Goal: Task Accomplishment & Management: Manage account settings

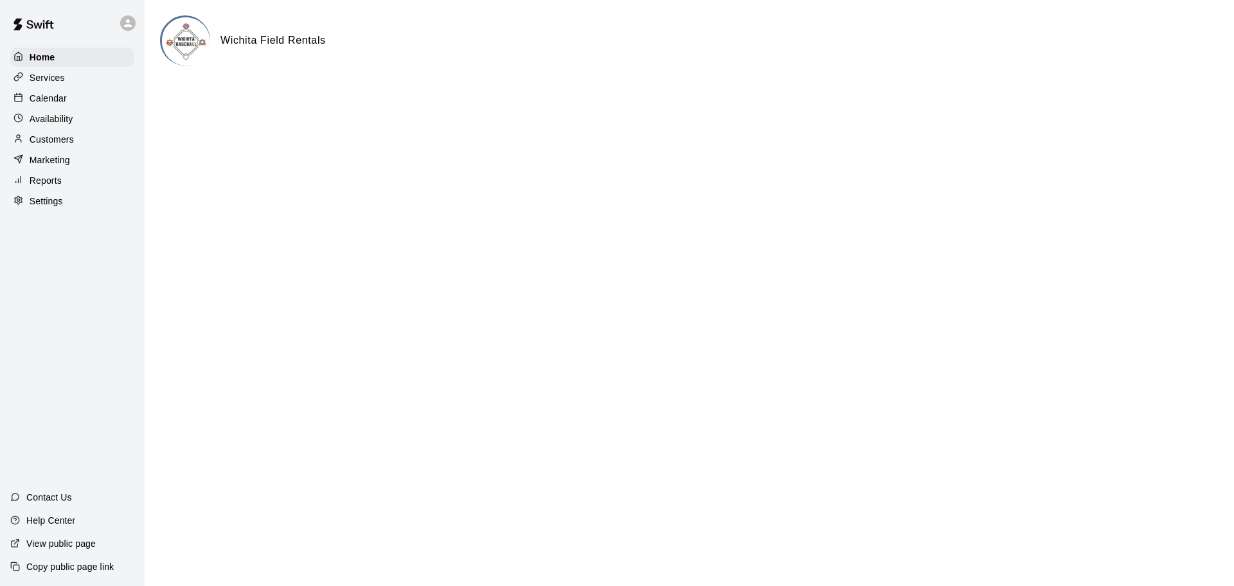
click at [56, 98] on p "Calendar" at bounding box center [48, 98] width 37 height 13
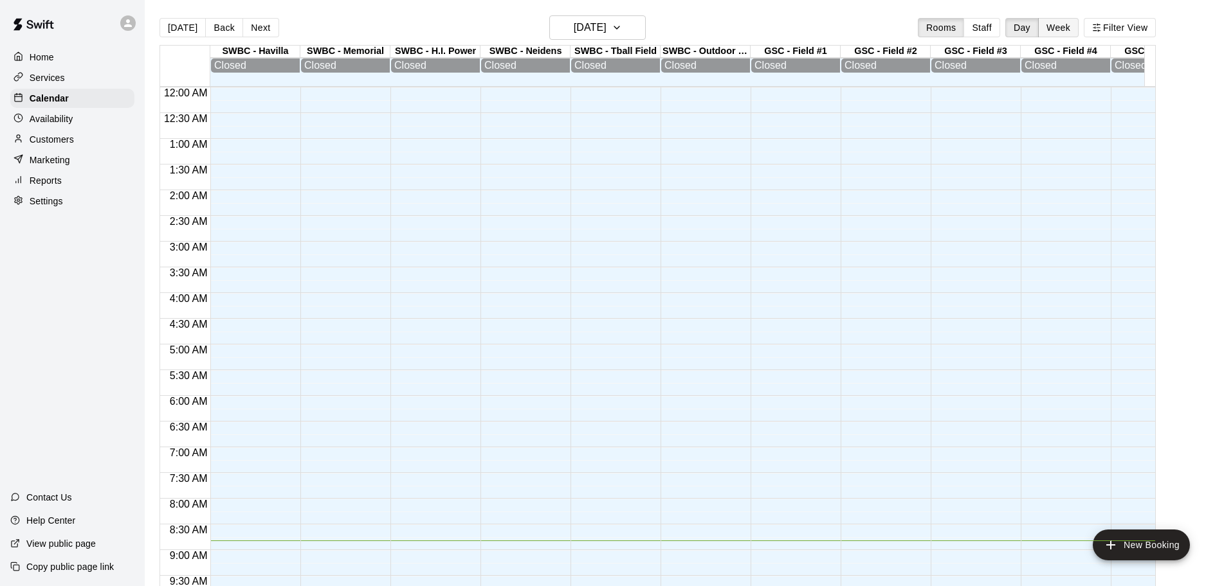
click at [1062, 31] on button "Week" at bounding box center [1058, 27] width 41 height 19
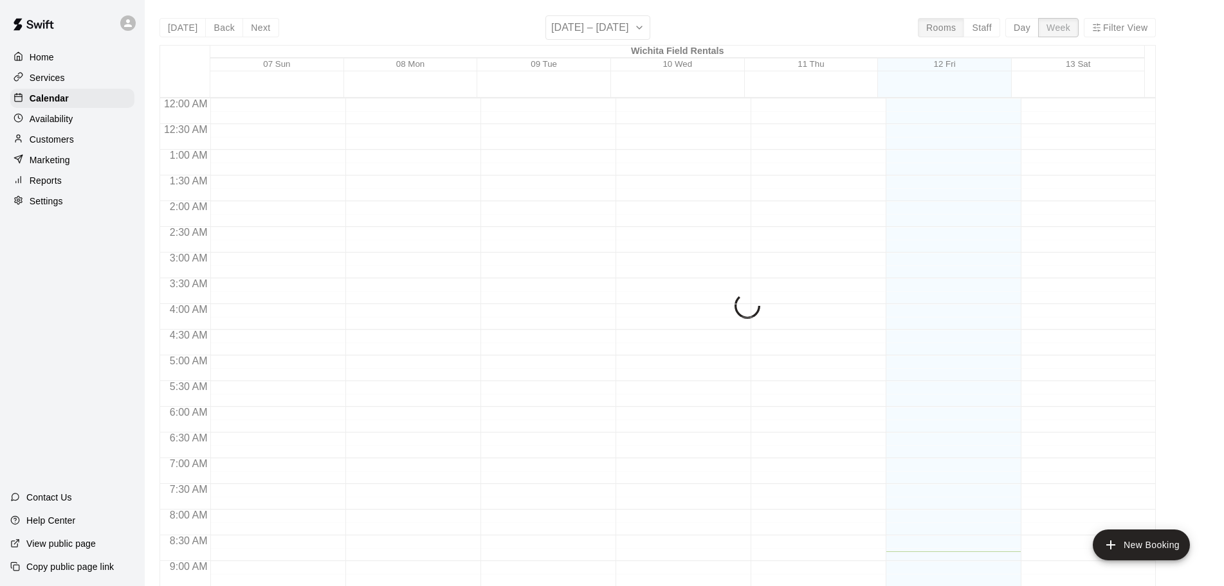
scroll to position [454, 0]
click at [1026, 29] on button "Day" at bounding box center [1021, 27] width 33 height 19
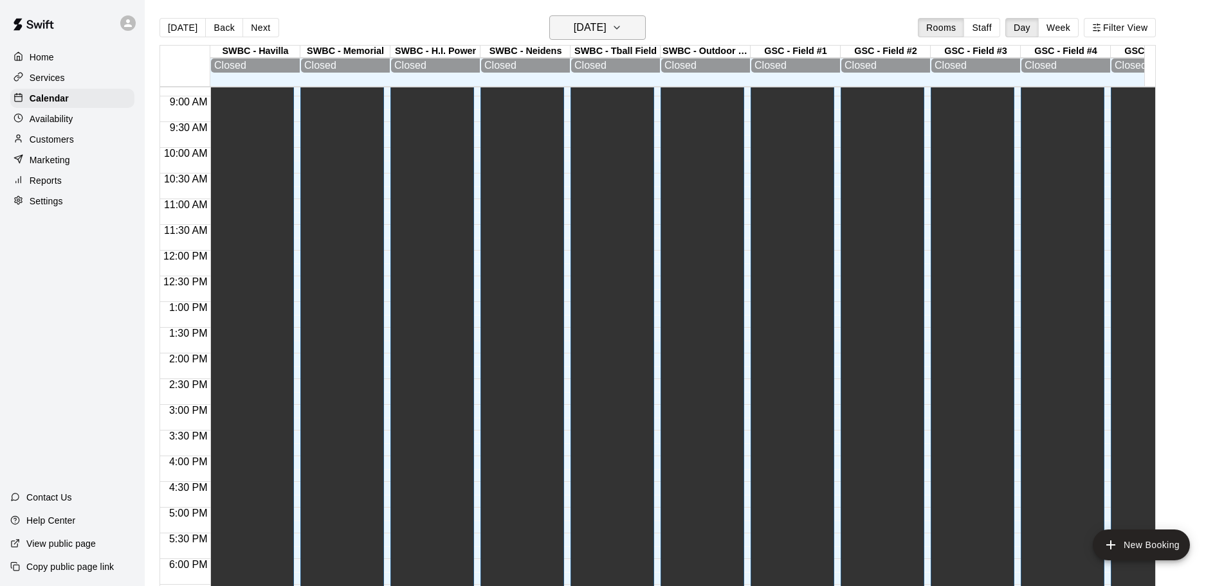
click at [622, 24] on icon "button" at bounding box center [616, 27] width 10 height 15
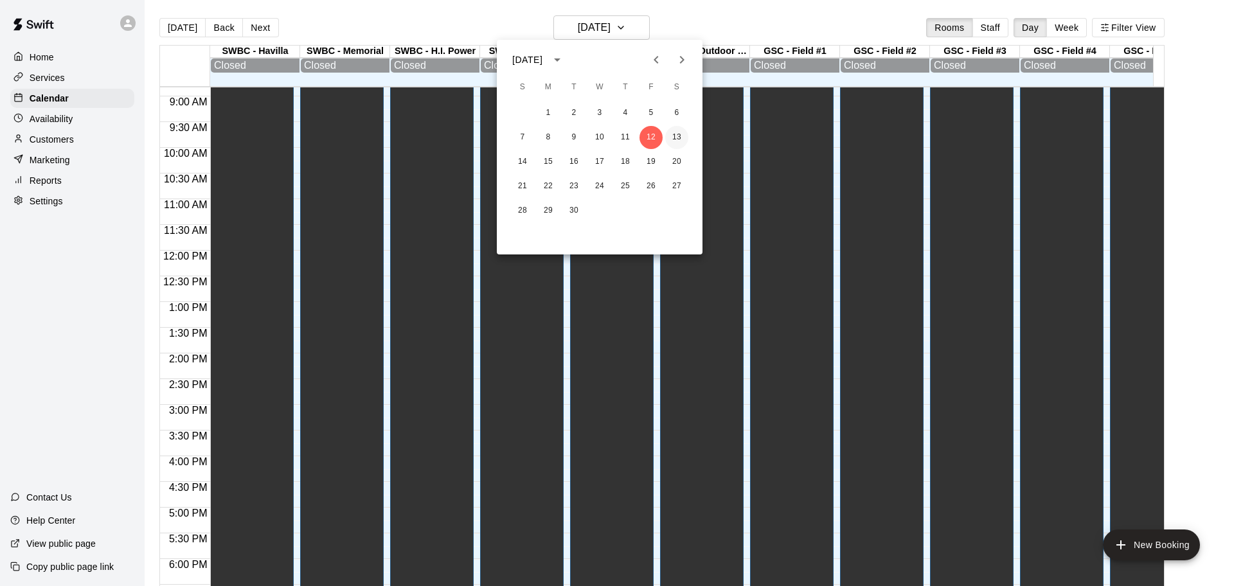
click at [671, 132] on button "13" at bounding box center [676, 137] width 23 height 23
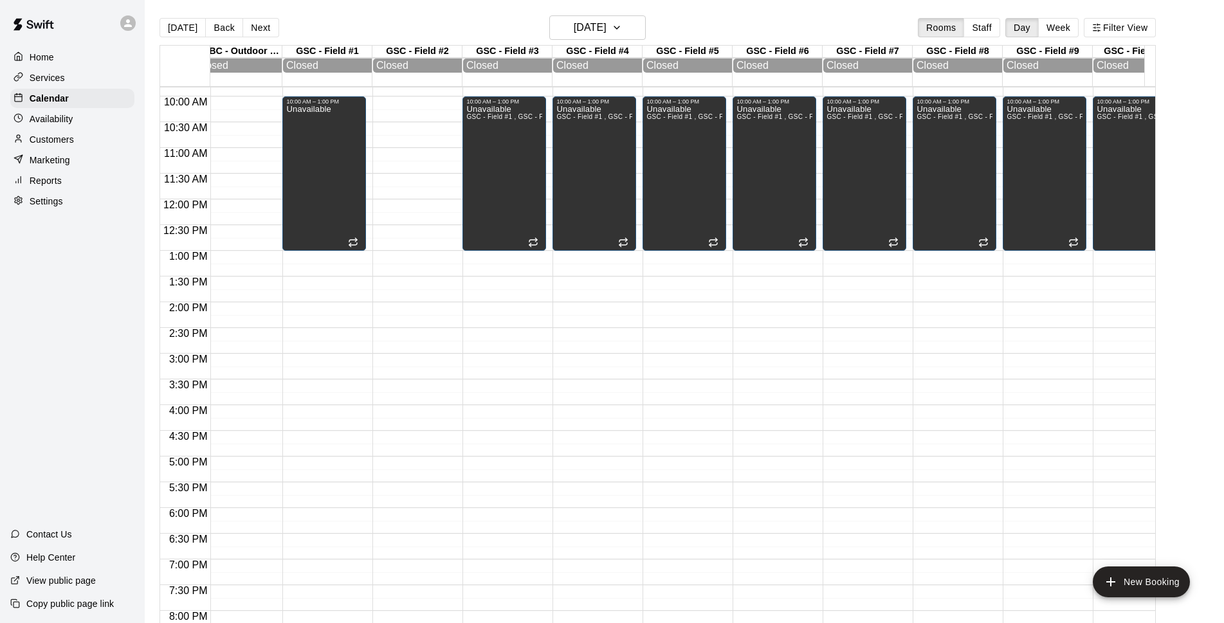
scroll to position [505, 815]
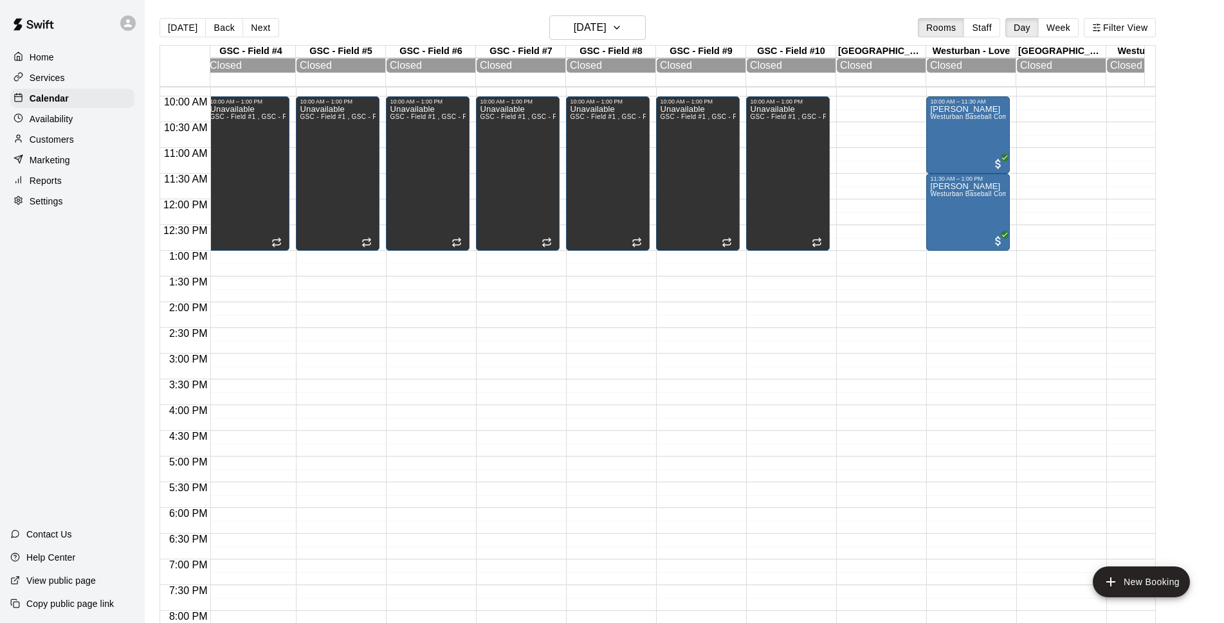
drag, startPoint x: 496, startPoint y: 523, endPoint x: 623, endPoint y: 520, distance: 127.3
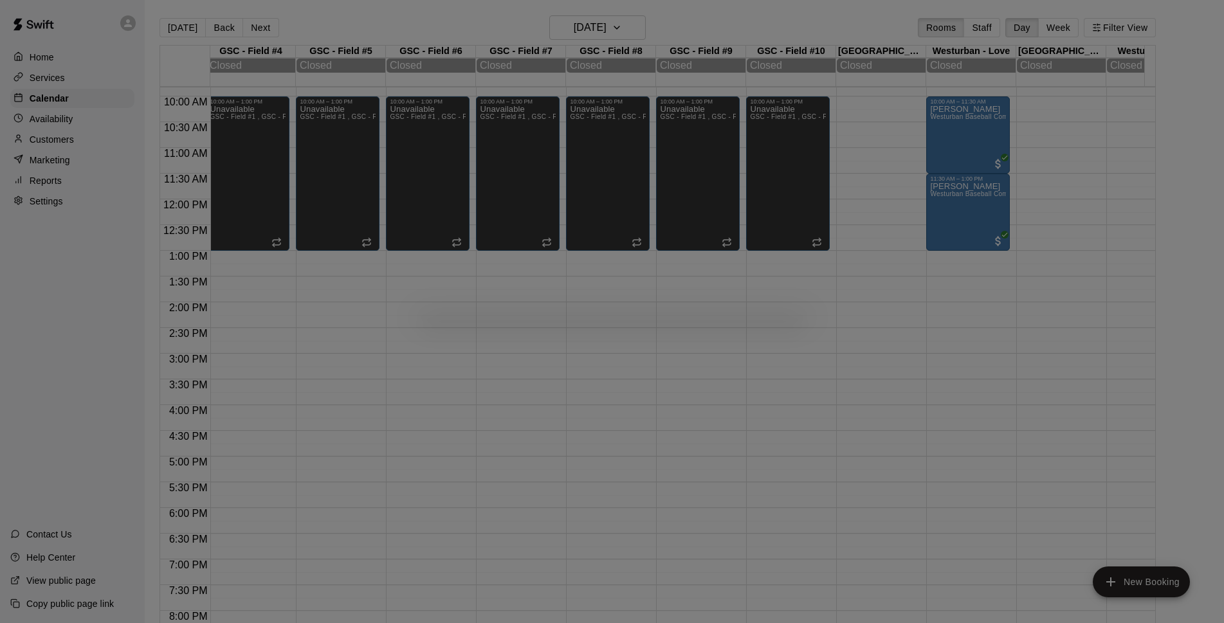
scroll to position [505, 1062]
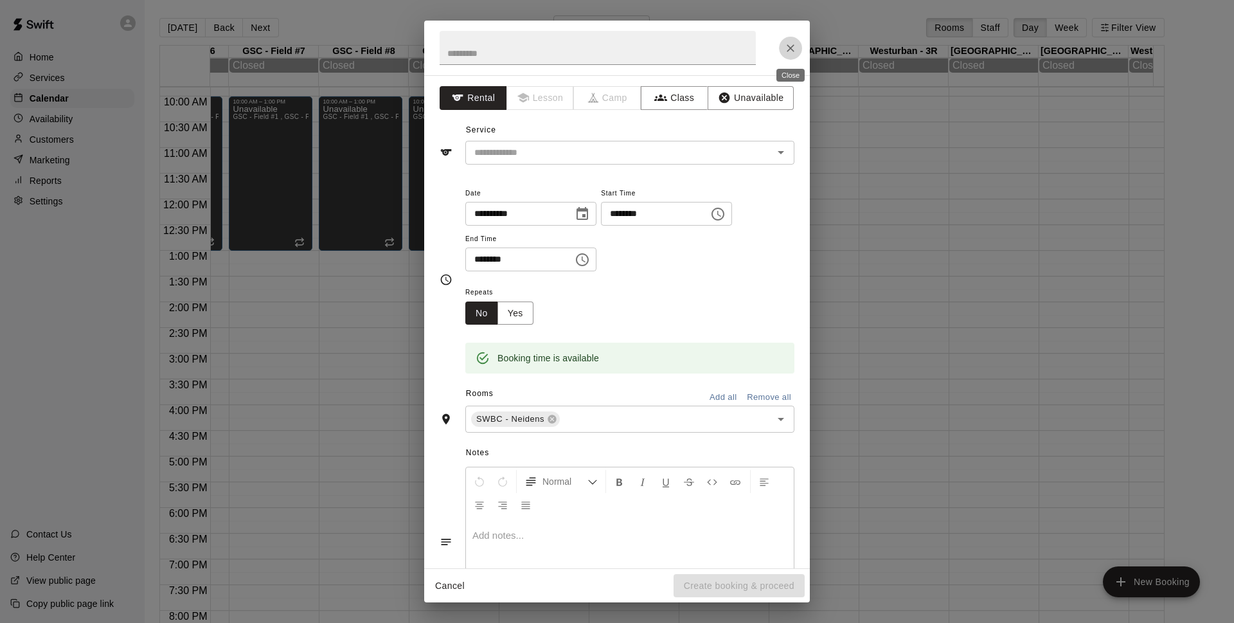
click at [788, 42] on icon "Close" at bounding box center [790, 48] width 13 height 13
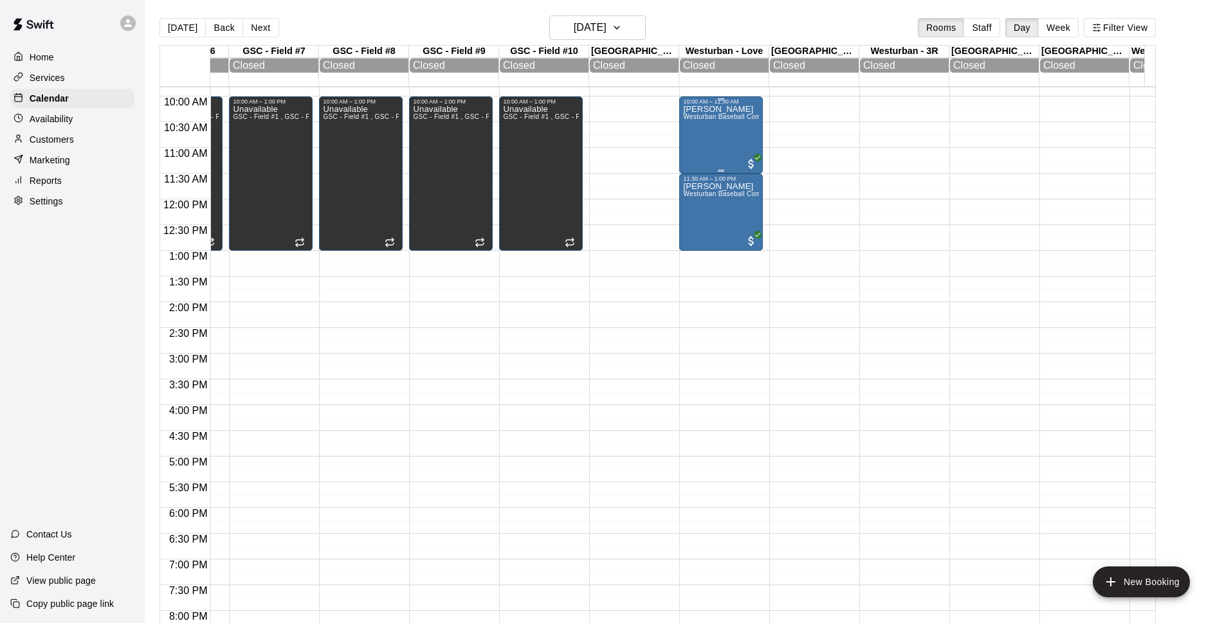
click at [710, 120] on span "Westurban Baseball Complex - Love Field Rental" at bounding box center [758, 116] width 150 height 7
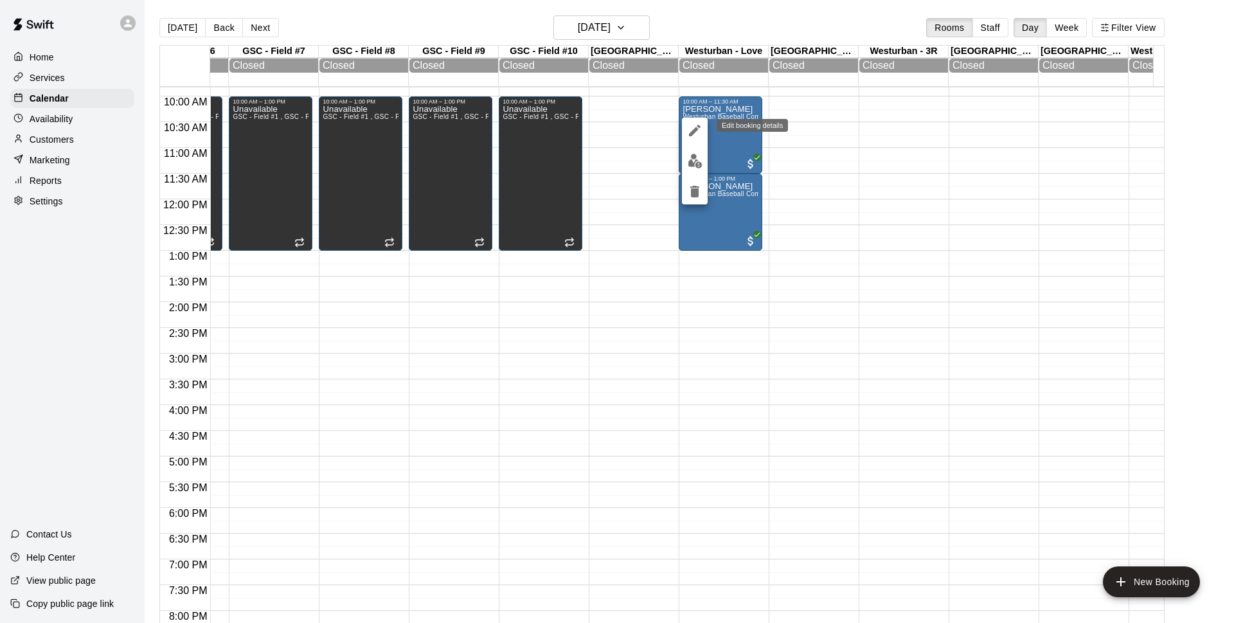
drag, startPoint x: 695, startPoint y: 132, endPoint x: 818, endPoint y: 222, distance: 152.3
click at [694, 132] on icon "edit" at bounding box center [695, 131] width 12 height 12
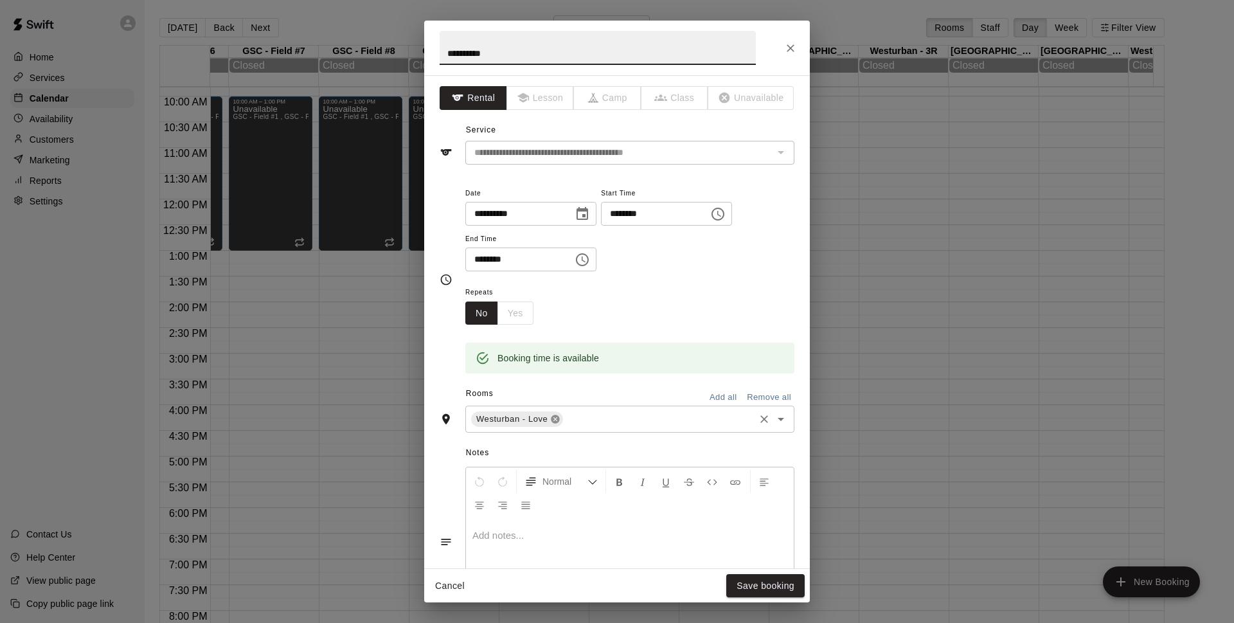
click at [555, 422] on icon at bounding box center [556, 419] width 8 height 8
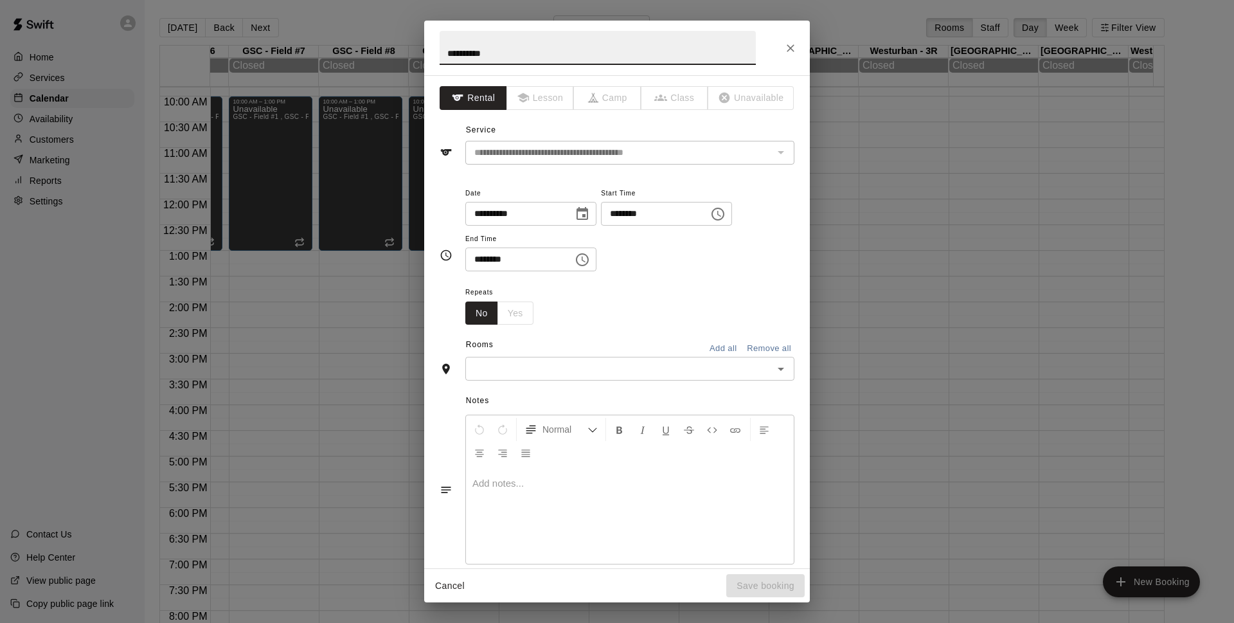
click at [778, 368] on icon "Open" at bounding box center [781, 369] width 6 height 3
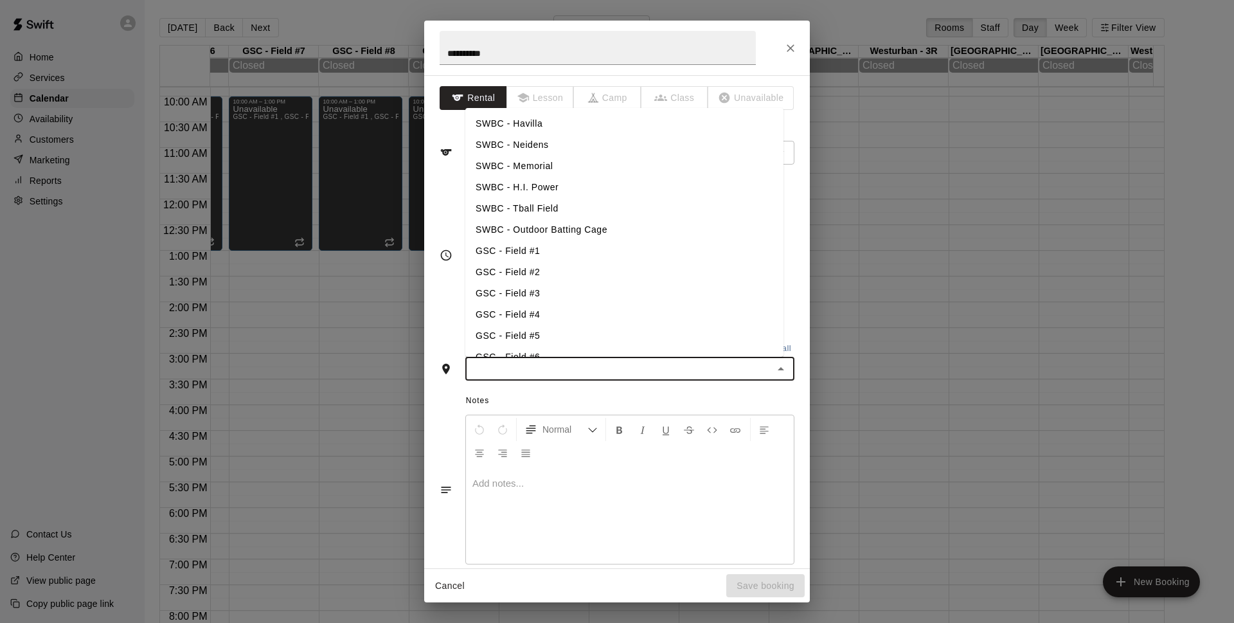
click at [563, 271] on li "GSC - Field #2" at bounding box center [624, 272] width 318 height 21
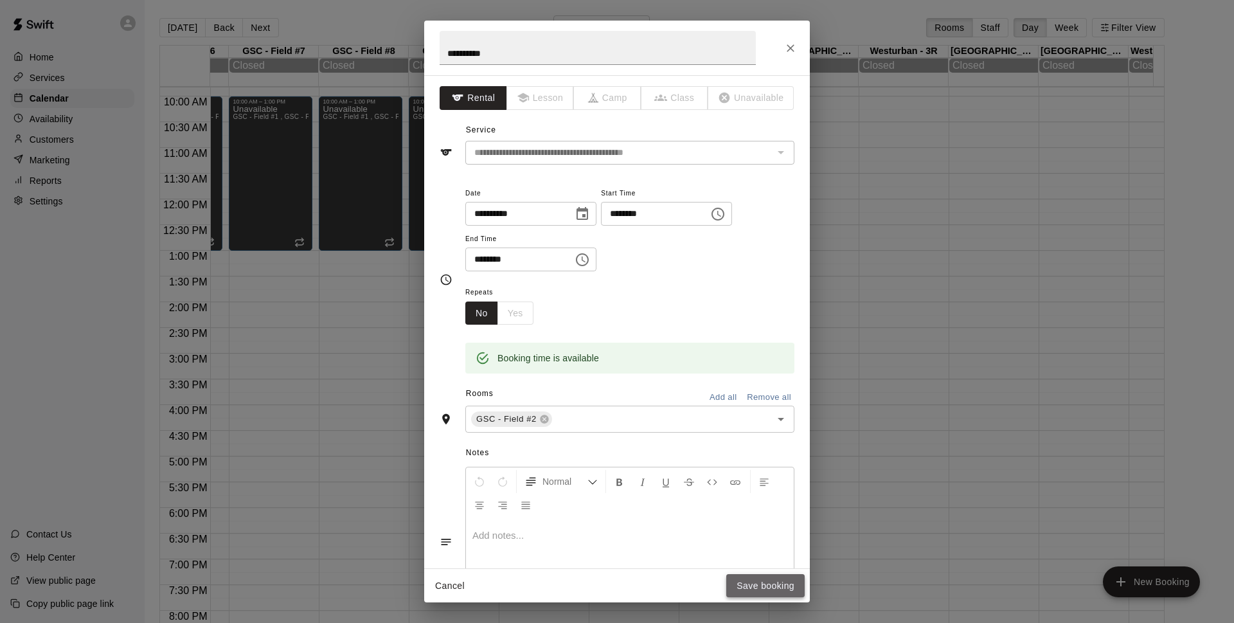
click at [781, 586] on button "Save booking" at bounding box center [766, 586] width 78 height 24
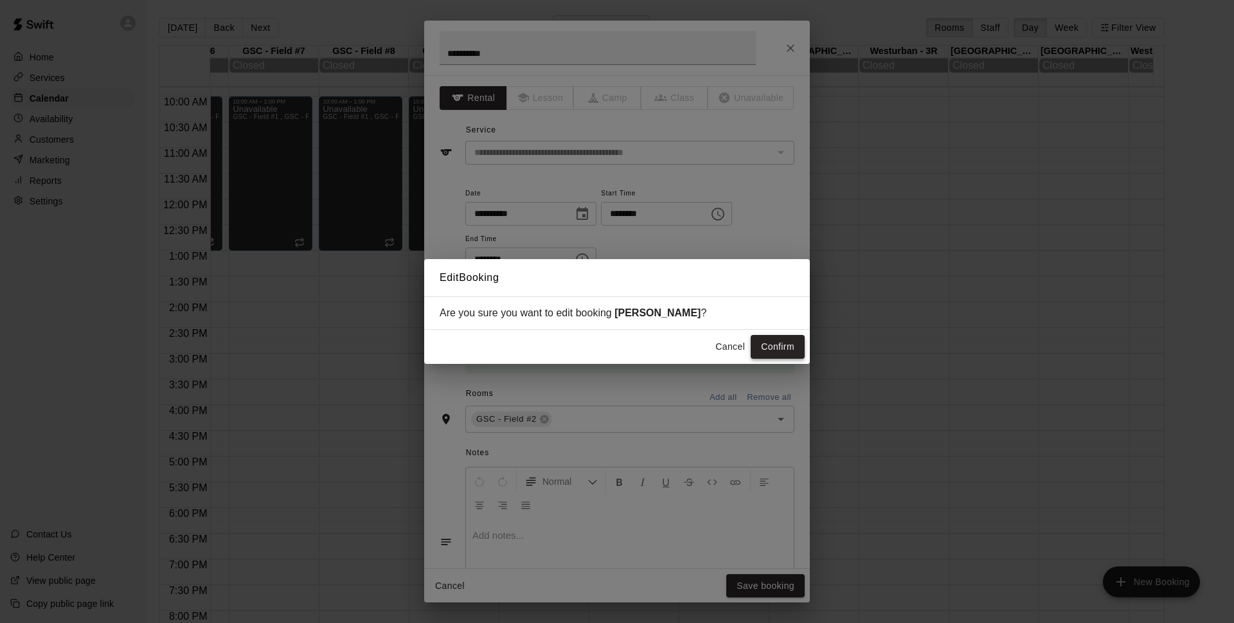
click at [772, 353] on button "Confirm" at bounding box center [778, 347] width 54 height 24
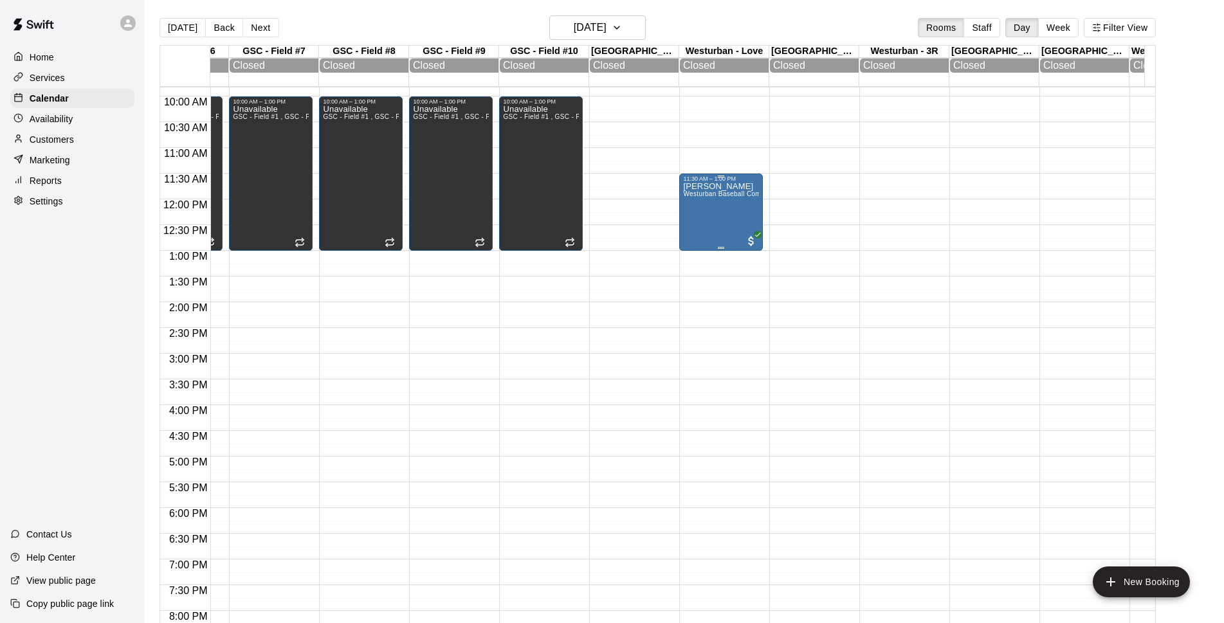
click at [750, 190] on div "[PERSON_NAME][GEOGRAPHIC_DATA] - [GEOGRAPHIC_DATA] Rental" at bounding box center [721, 493] width 76 height 623
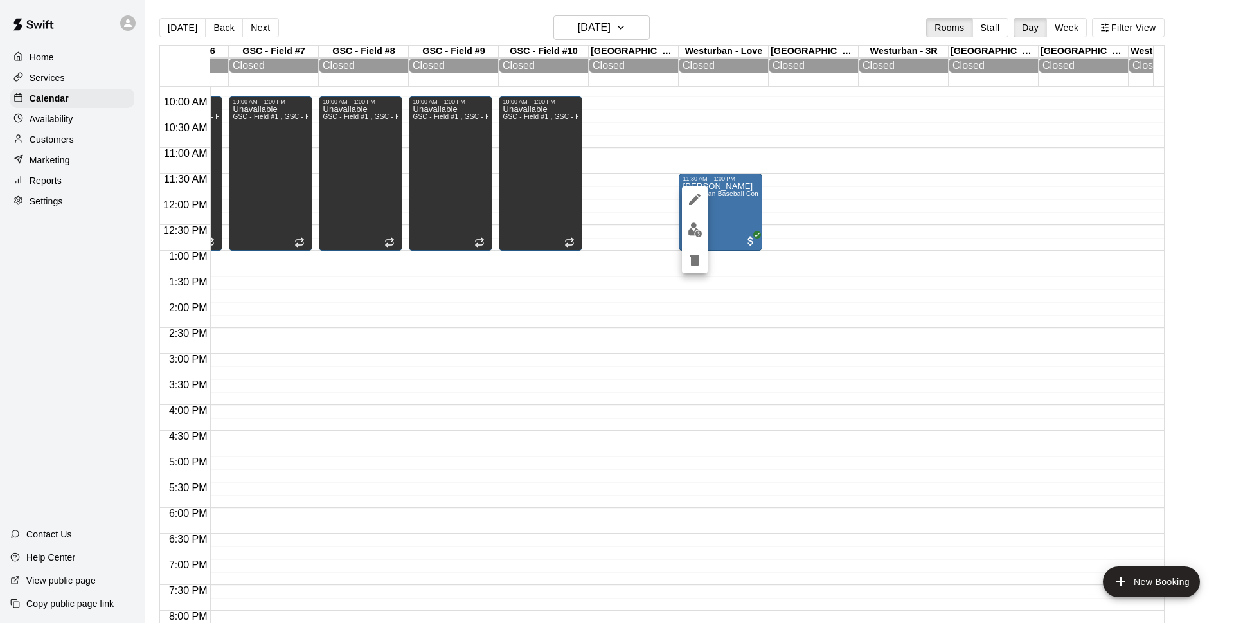
click at [694, 199] on icon "edit" at bounding box center [695, 200] width 12 height 12
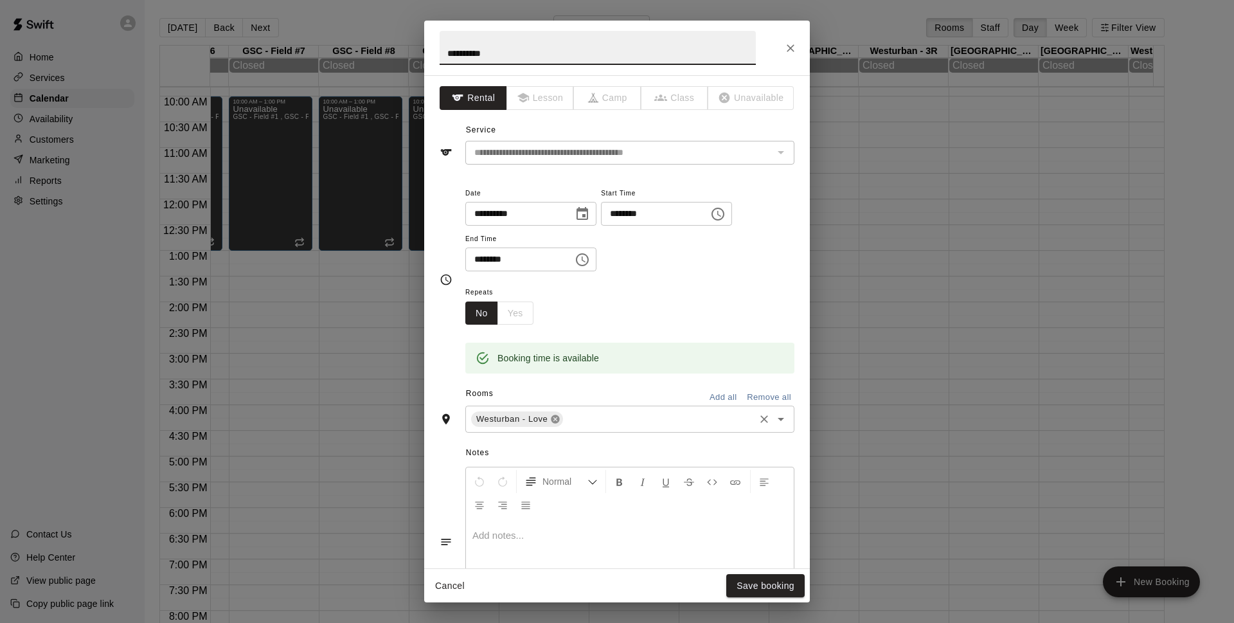
click at [556, 420] on icon at bounding box center [556, 419] width 8 height 8
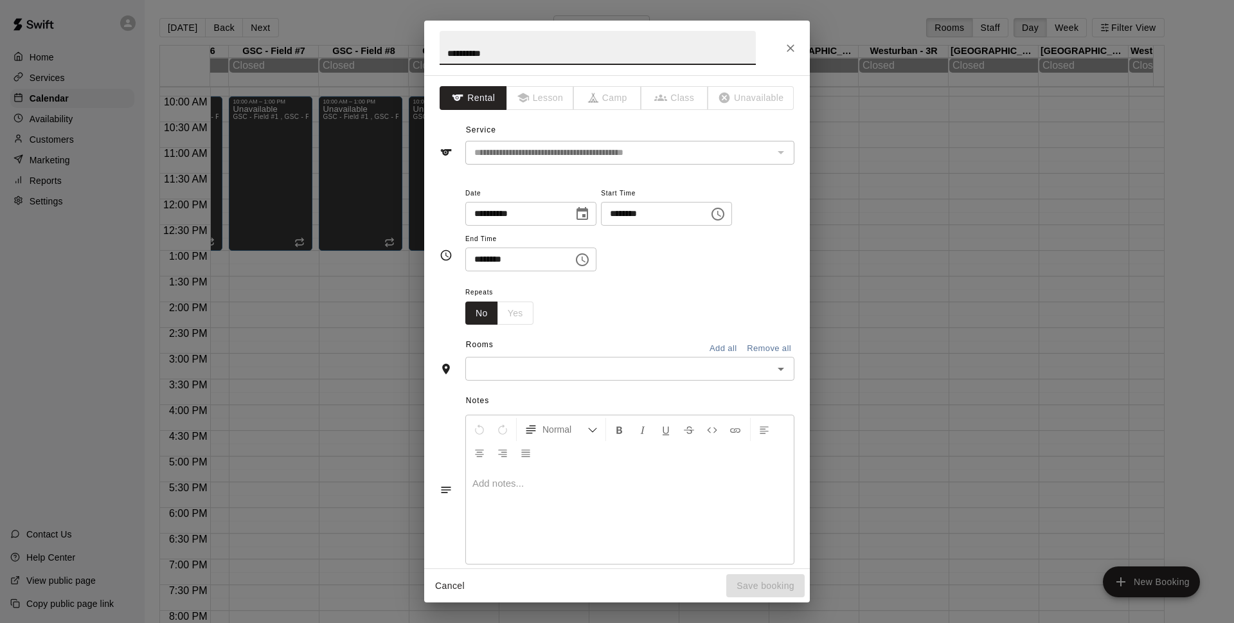
click at [773, 366] on icon "Open" at bounding box center [780, 368] width 15 height 15
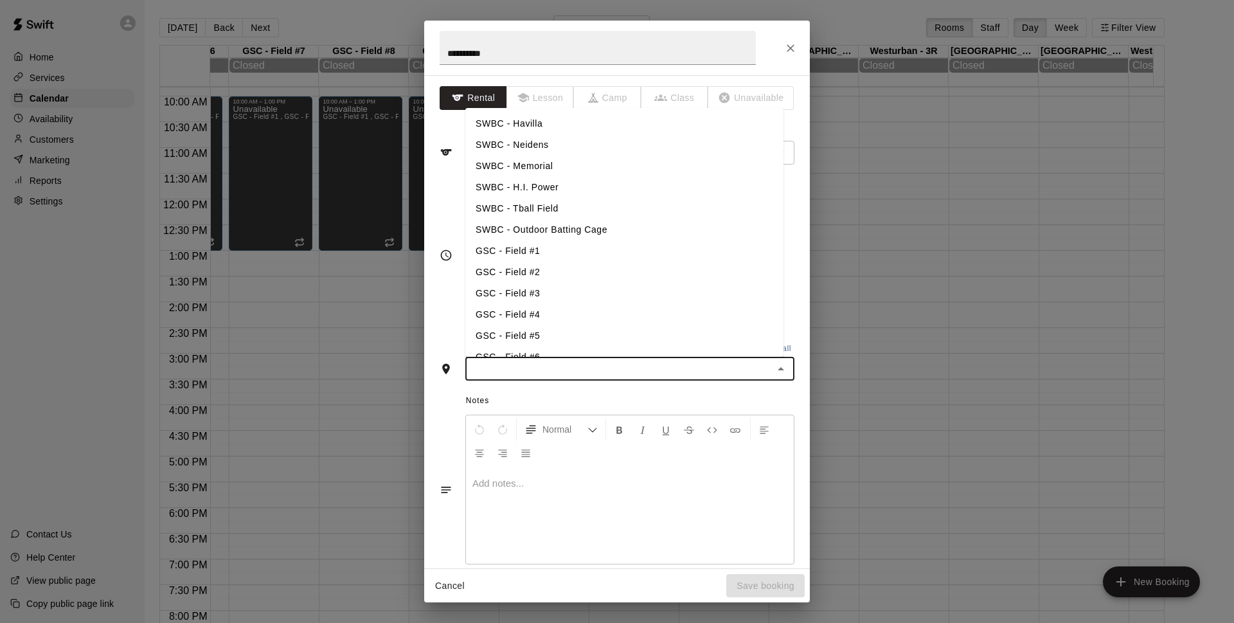
click at [628, 272] on li "GSC - Field #2" at bounding box center [624, 272] width 318 height 21
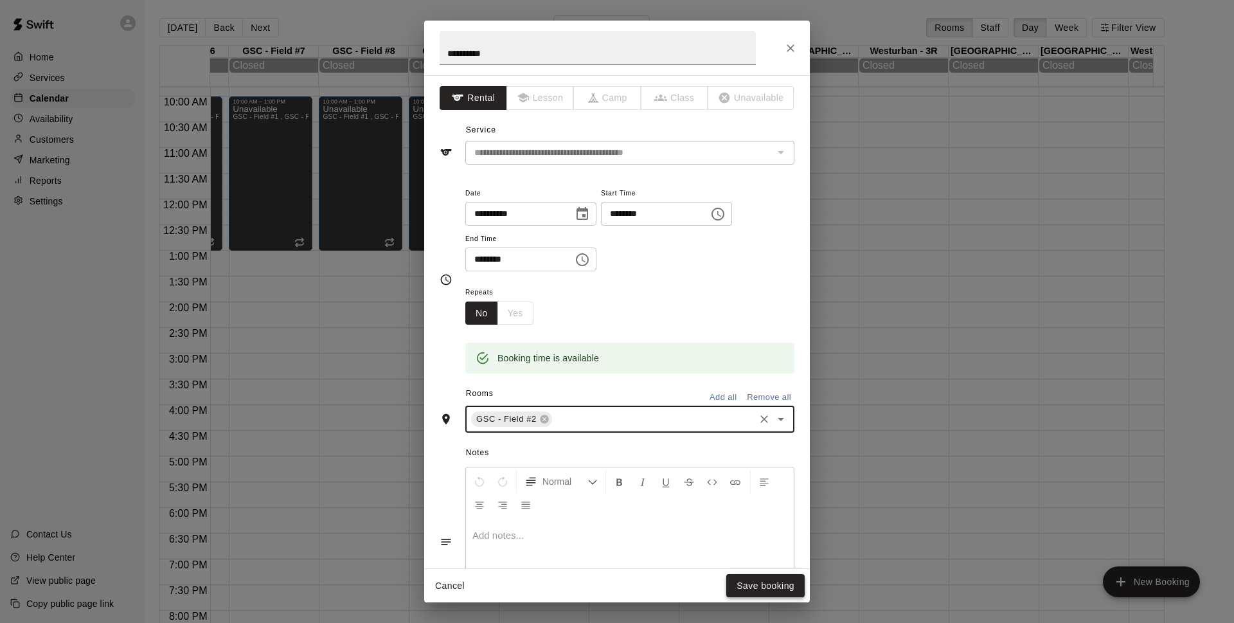
click at [759, 586] on button "Save booking" at bounding box center [766, 586] width 78 height 24
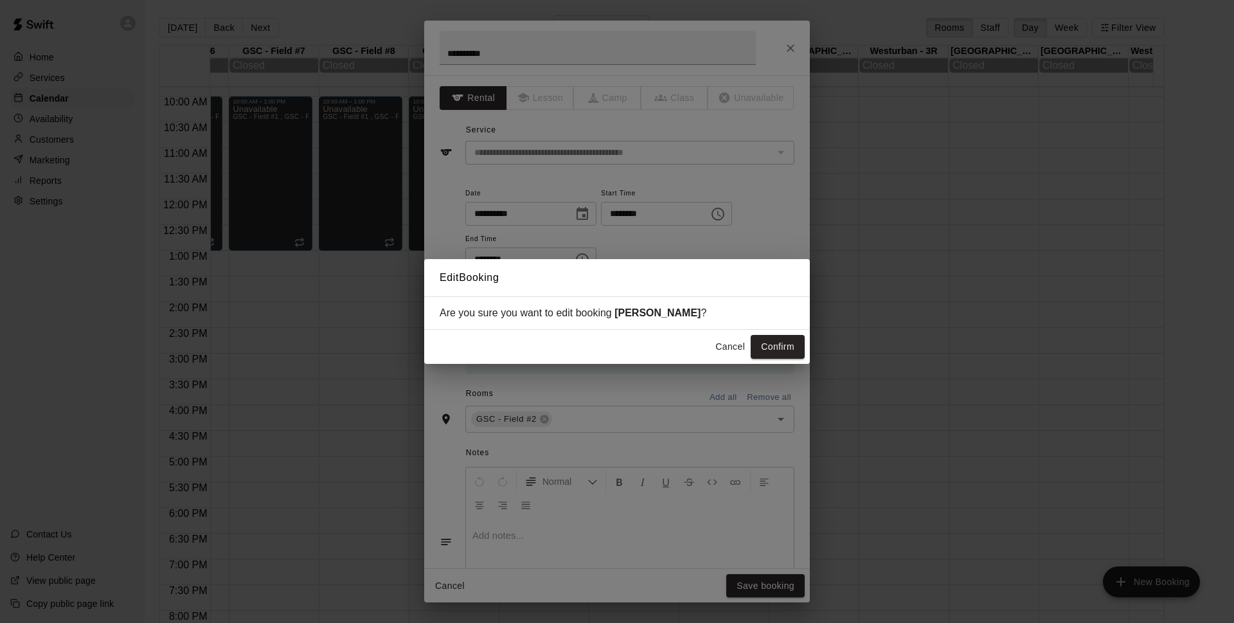
drag, startPoint x: 774, startPoint y: 352, endPoint x: 786, endPoint y: 474, distance: 122.7
click at [774, 352] on button "Confirm" at bounding box center [778, 347] width 54 height 24
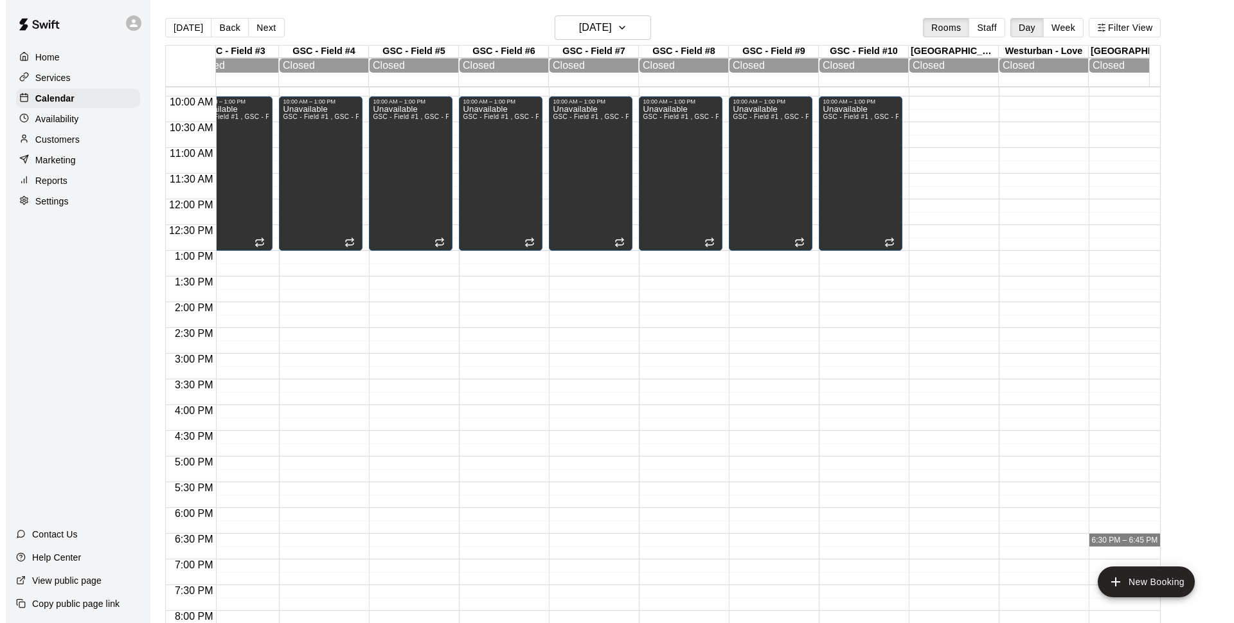
scroll to position [505, 354]
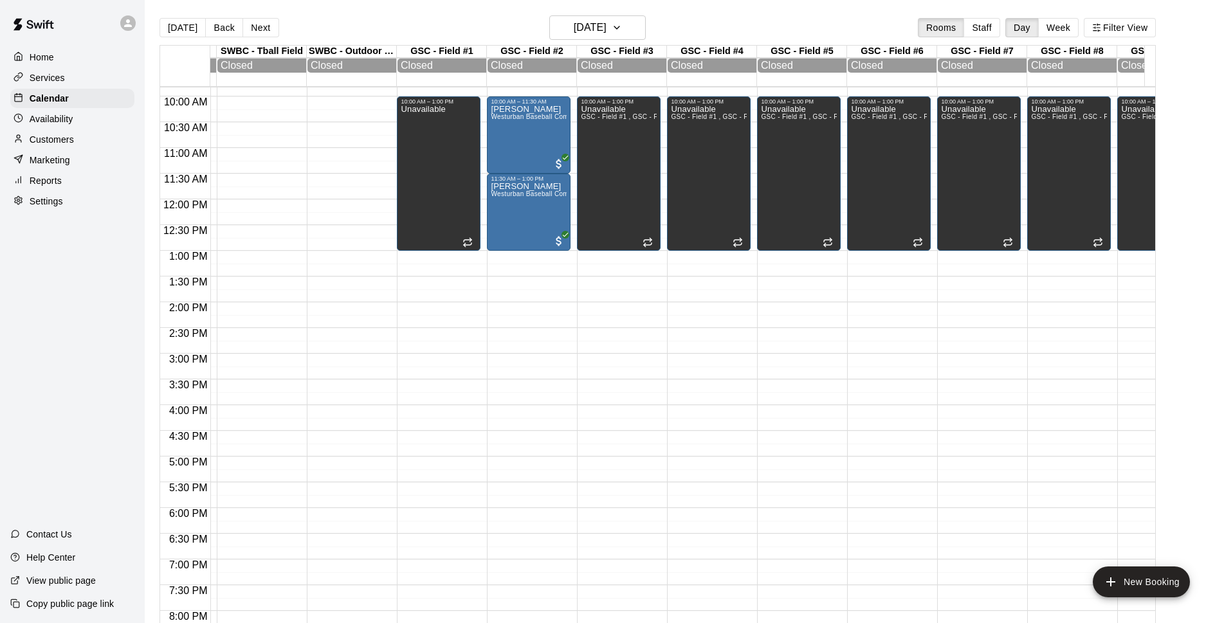
drag, startPoint x: 820, startPoint y: 548, endPoint x: 680, endPoint y: 544, distance: 140.9
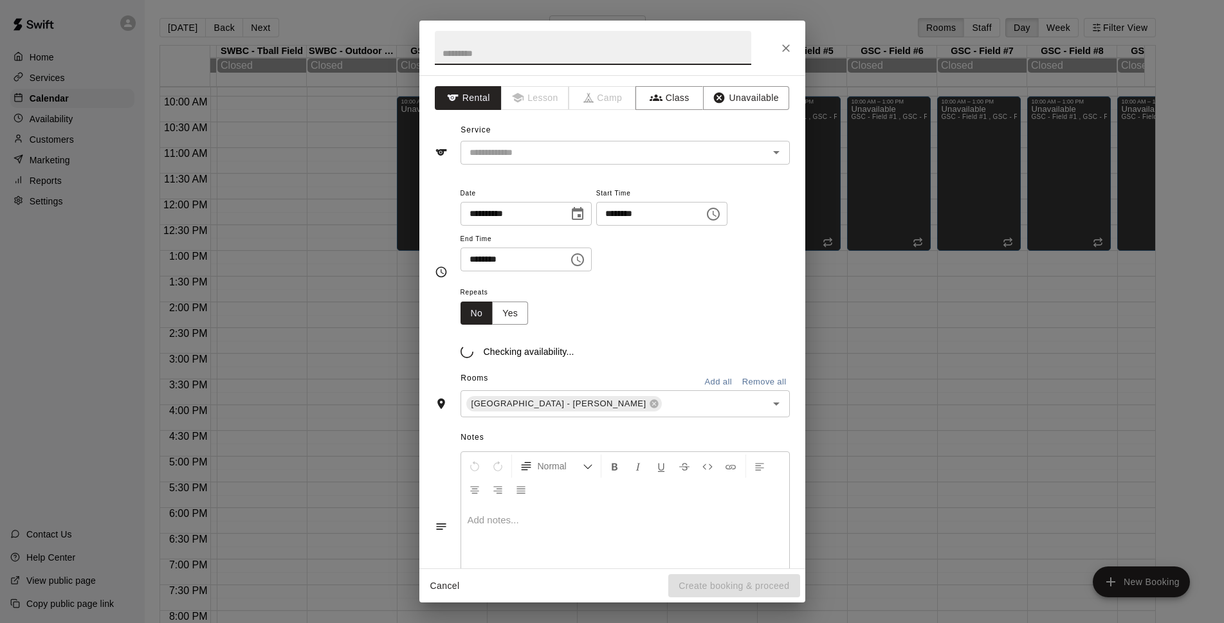
scroll to position [505, 112]
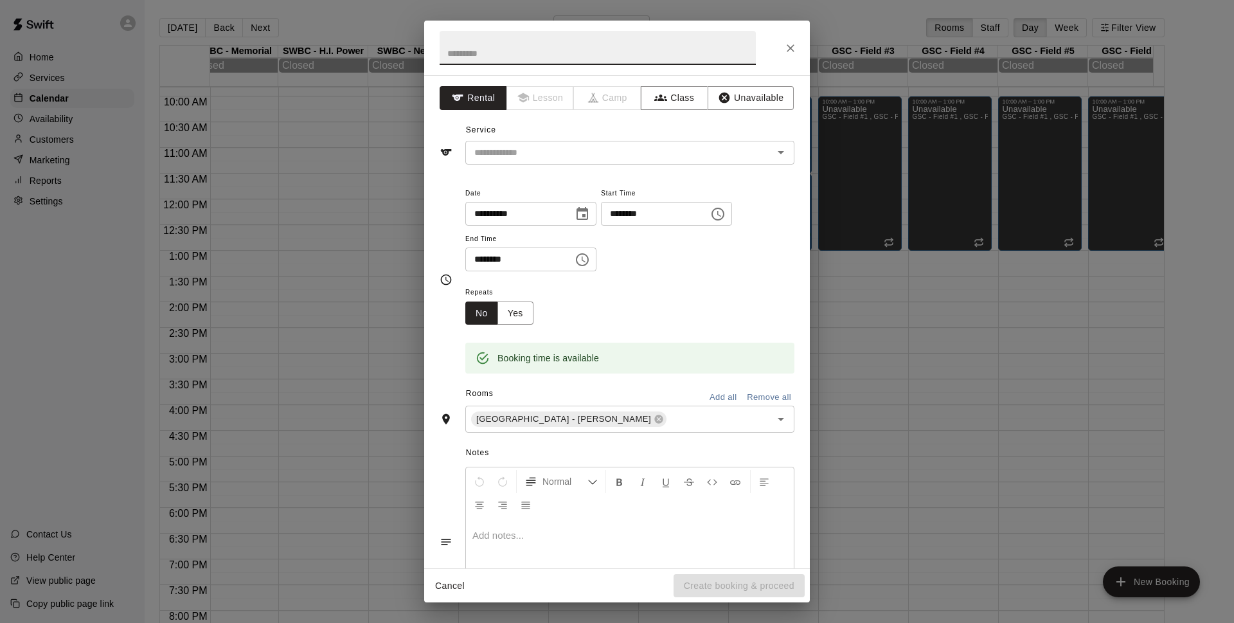
click at [789, 47] on icon "Close" at bounding box center [790, 48] width 13 height 13
